Goal: Obtain resource: Download file/media

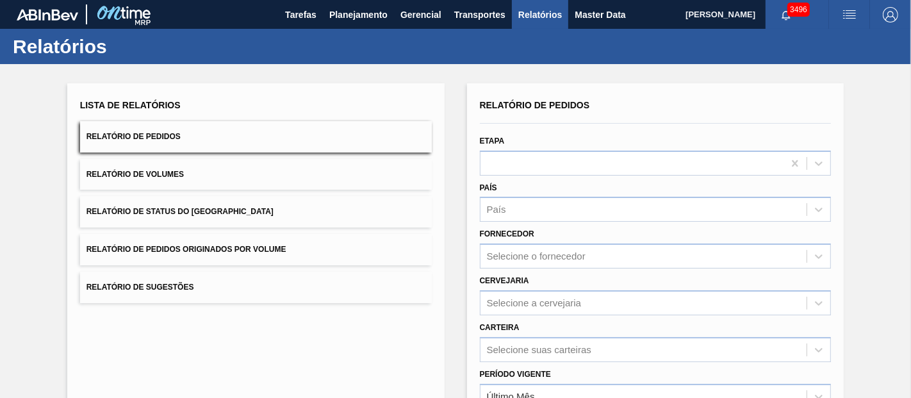
click at [197, 251] on span "Relatório de Pedidos Originados por Volume" at bounding box center [187, 249] width 200 height 9
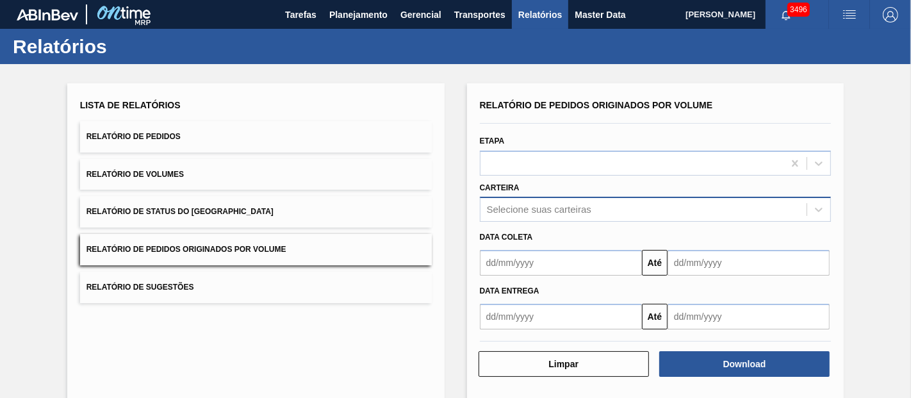
click at [545, 207] on div "Relatório de Pedidos Originados por Volume Etapa Carteira Selecione suas cartei…" at bounding box center [656, 212] width 352 height 233
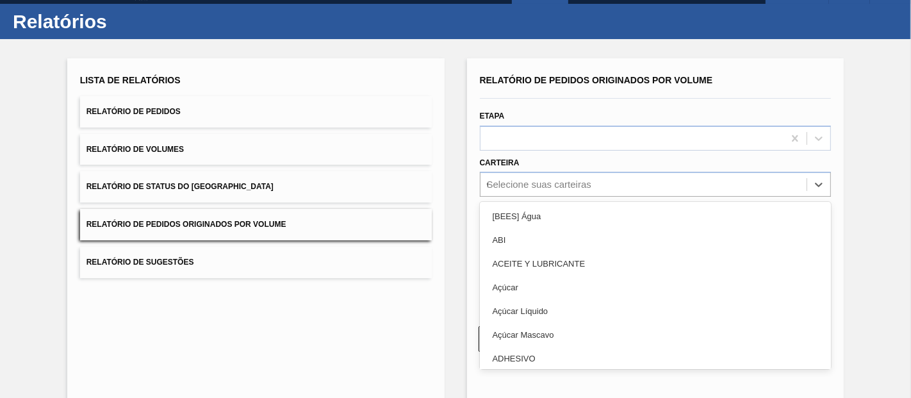
scroll to position [26, 0]
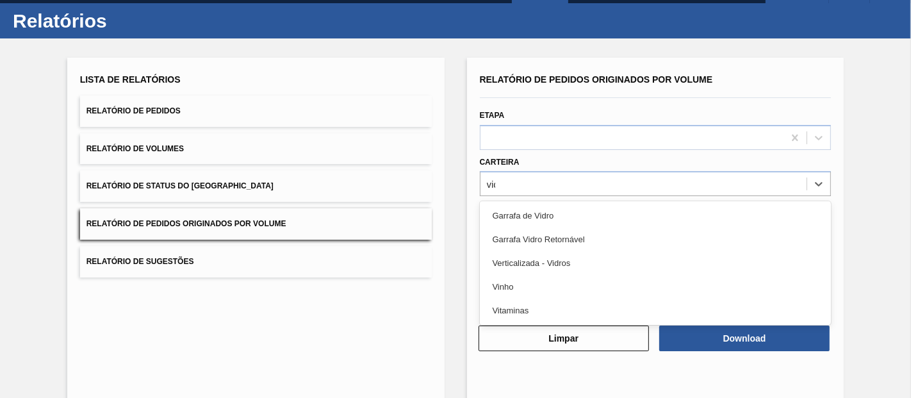
type input "vidro"
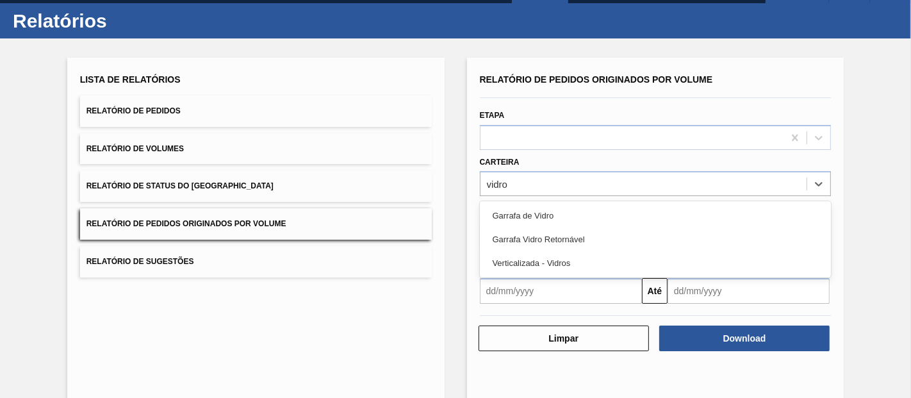
click at [544, 207] on div "Garrafa de Vidro" at bounding box center [656, 216] width 352 height 24
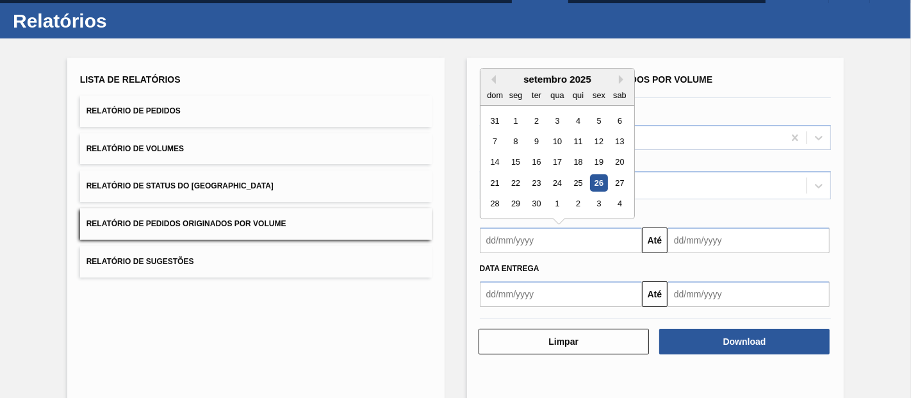
click at [583, 242] on input "text" at bounding box center [561, 241] width 162 height 26
click at [515, 110] on div "31 1 2 3 4 5 6" at bounding box center [557, 120] width 145 height 21
click at [512, 124] on div "1" at bounding box center [515, 120] width 17 height 17
type input "[DATE]"
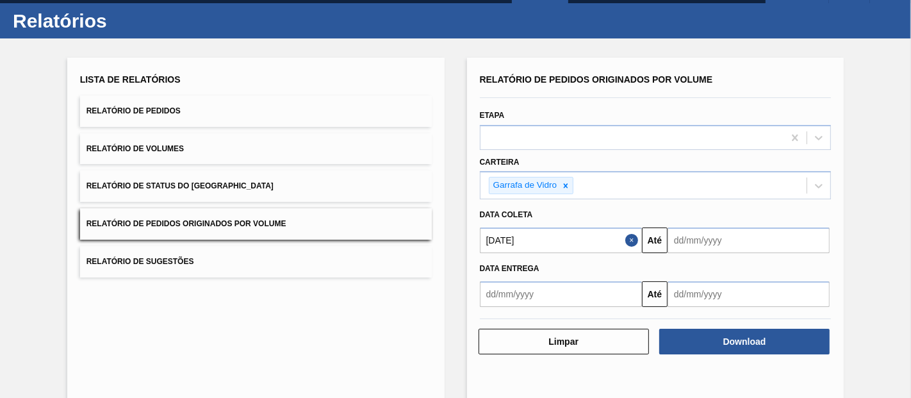
click at [681, 228] on input "text" at bounding box center [749, 241] width 162 height 26
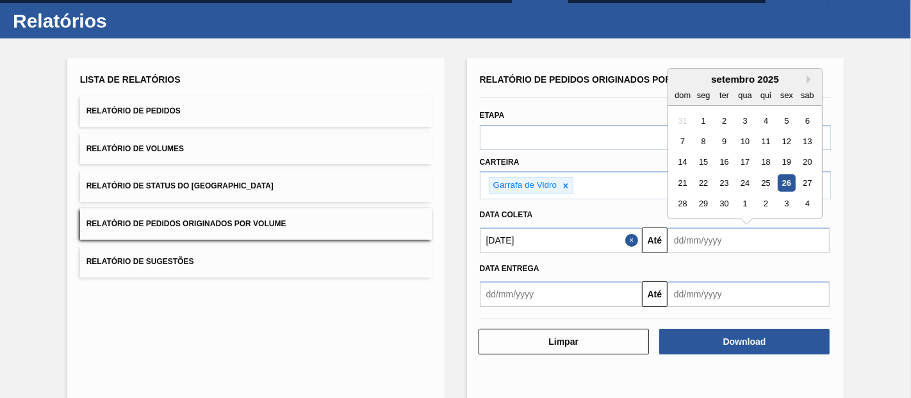
click at [688, 233] on input "text" at bounding box center [749, 241] width 162 height 26
click at [802, 179] on div "27" at bounding box center [807, 182] width 17 height 17
type input "[DATE]"
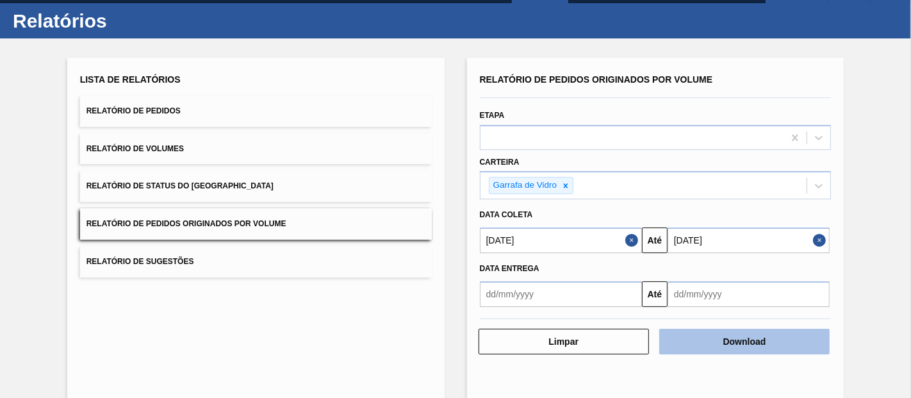
click at [723, 344] on button "Download" at bounding box center [745, 342] width 170 height 26
click at [721, 334] on button "Download" at bounding box center [745, 342] width 170 height 26
